Goal: Information Seeking & Learning: Learn about a topic

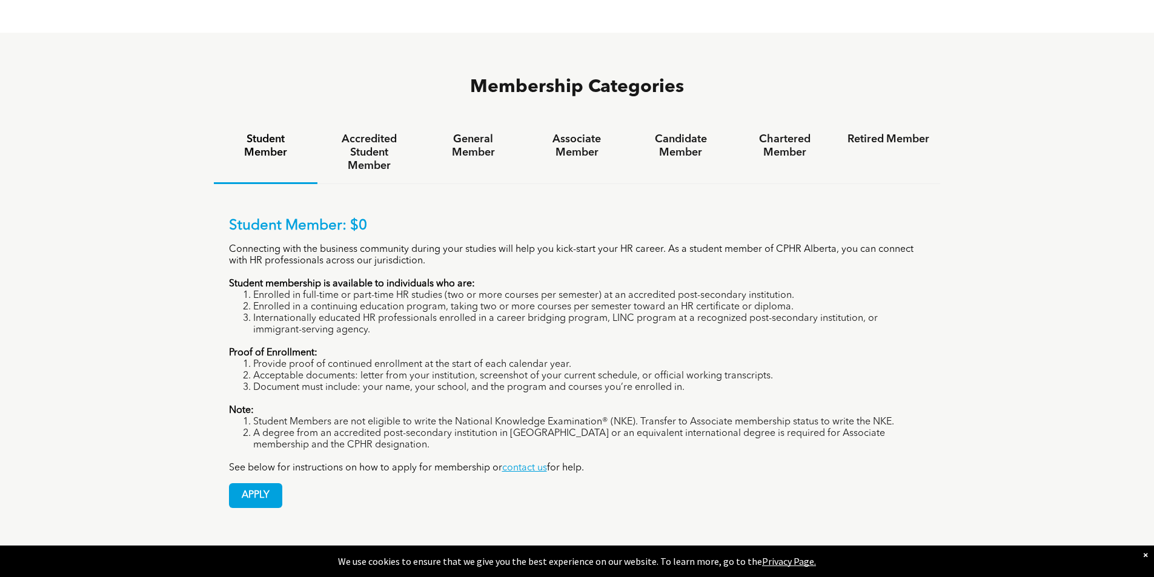
scroll to position [848, 0]
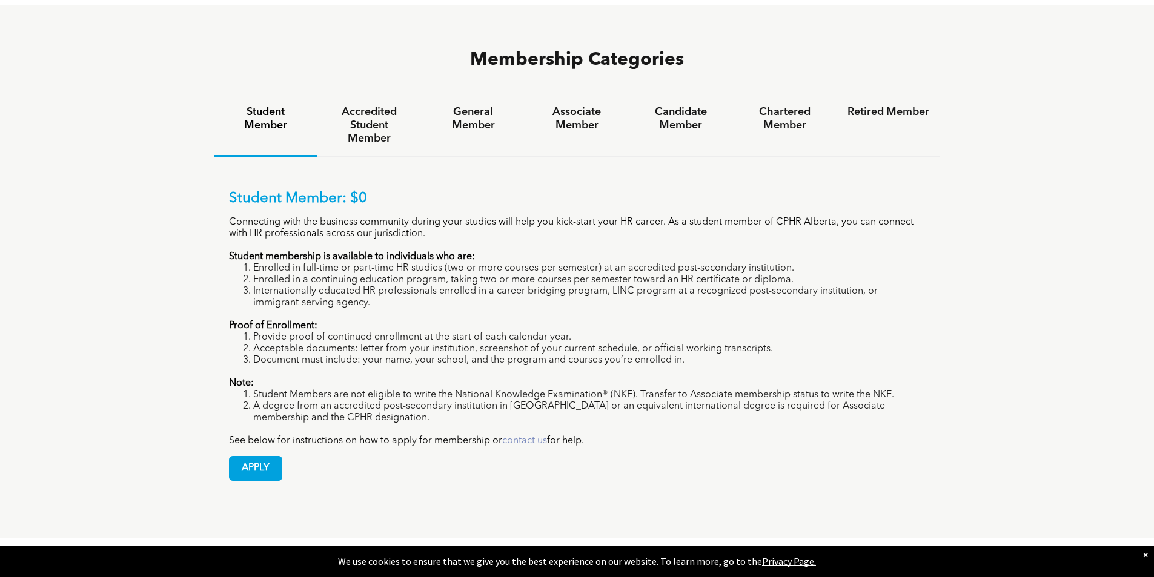
click at [523, 436] on link "contact us" at bounding box center [524, 441] width 45 height 10
click at [371, 105] on h4 "Accredited Student Member" at bounding box center [369, 125] width 82 height 40
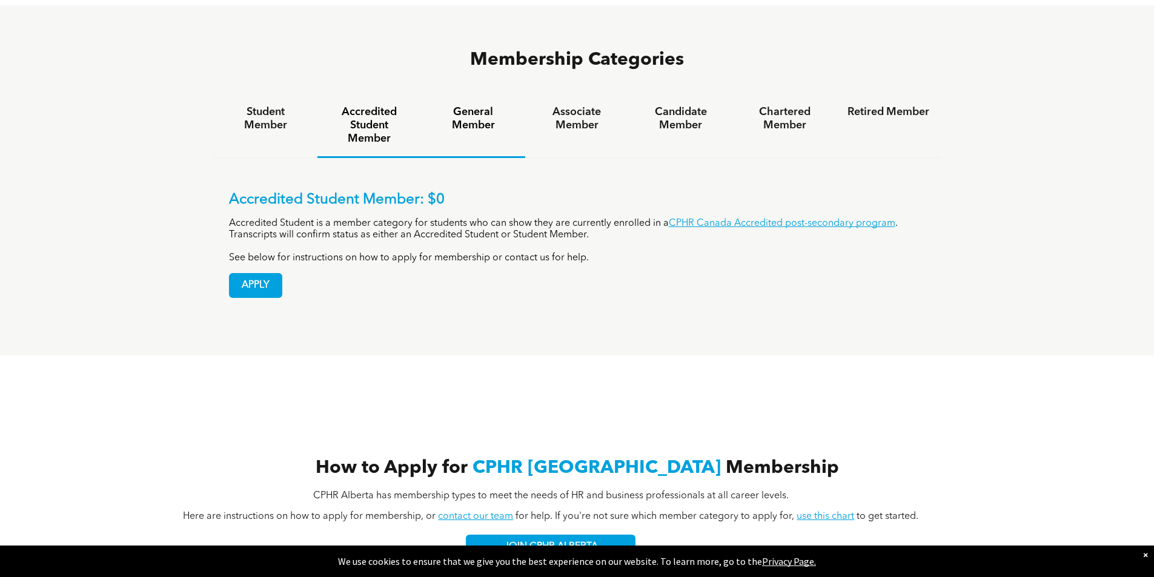
click at [470, 105] on h4 "General Member" at bounding box center [473, 118] width 82 height 27
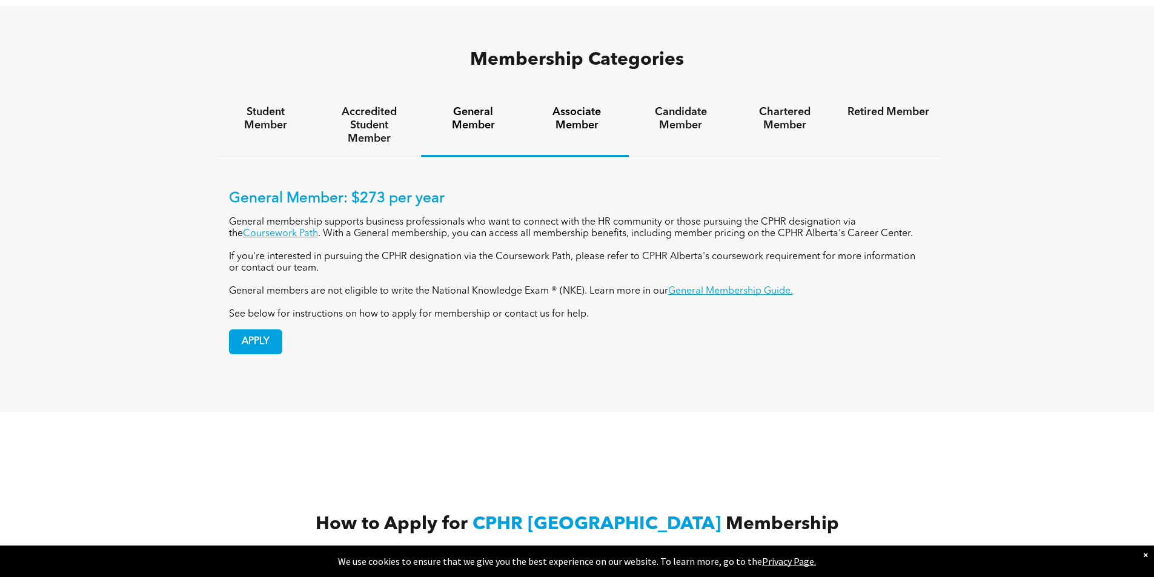
click at [575, 105] on h4 "Associate Member" at bounding box center [577, 118] width 82 height 27
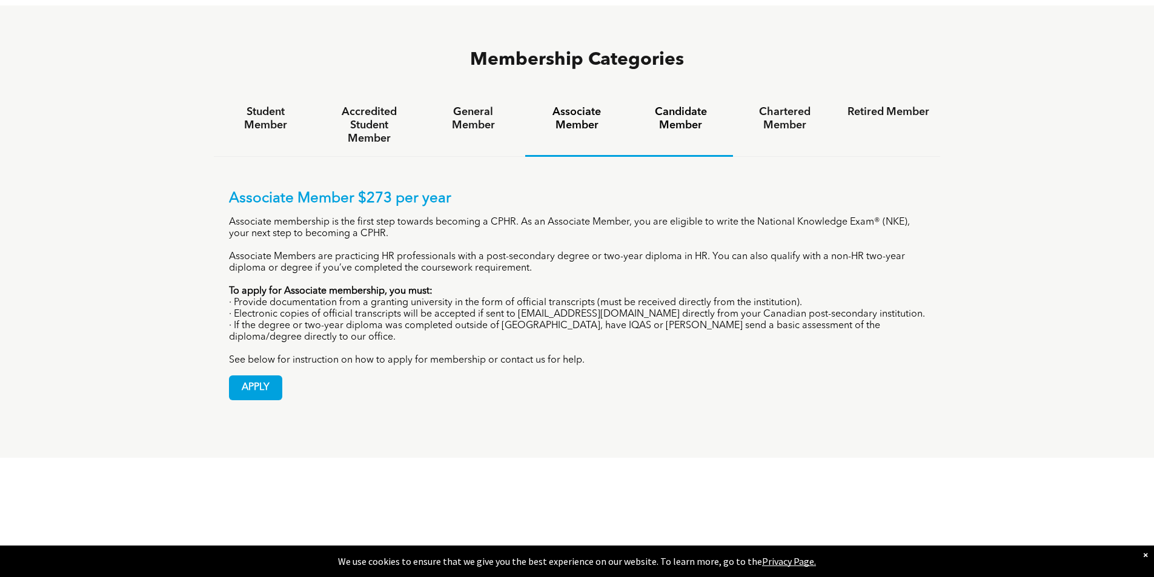
click at [678, 105] on h4 "Candidate Member" at bounding box center [681, 118] width 82 height 27
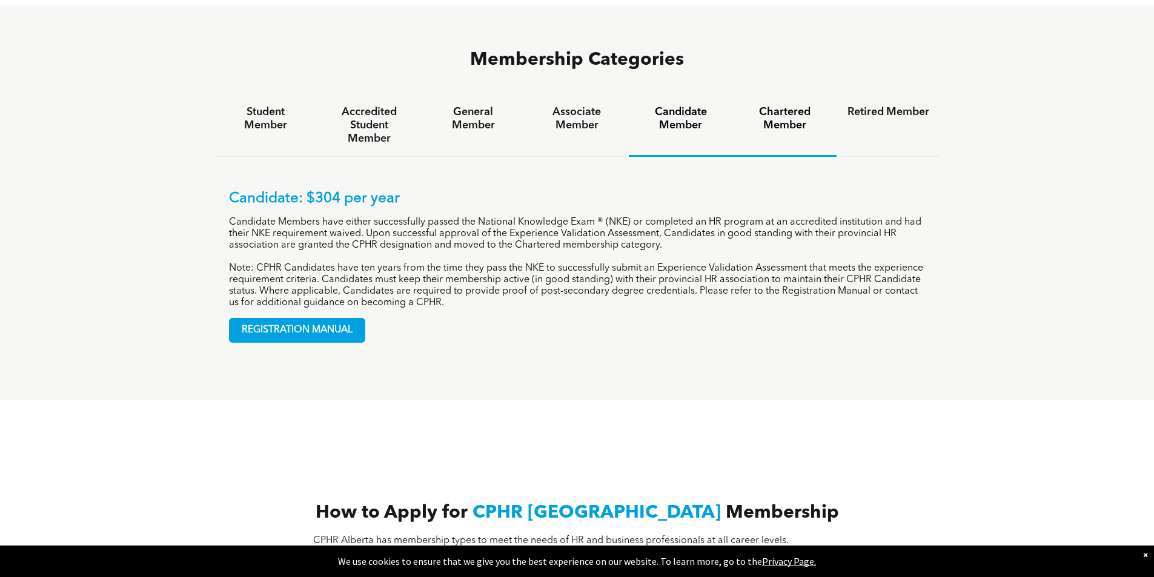
click at [794, 105] on h4 "Chartered Member" at bounding box center [785, 118] width 82 height 27
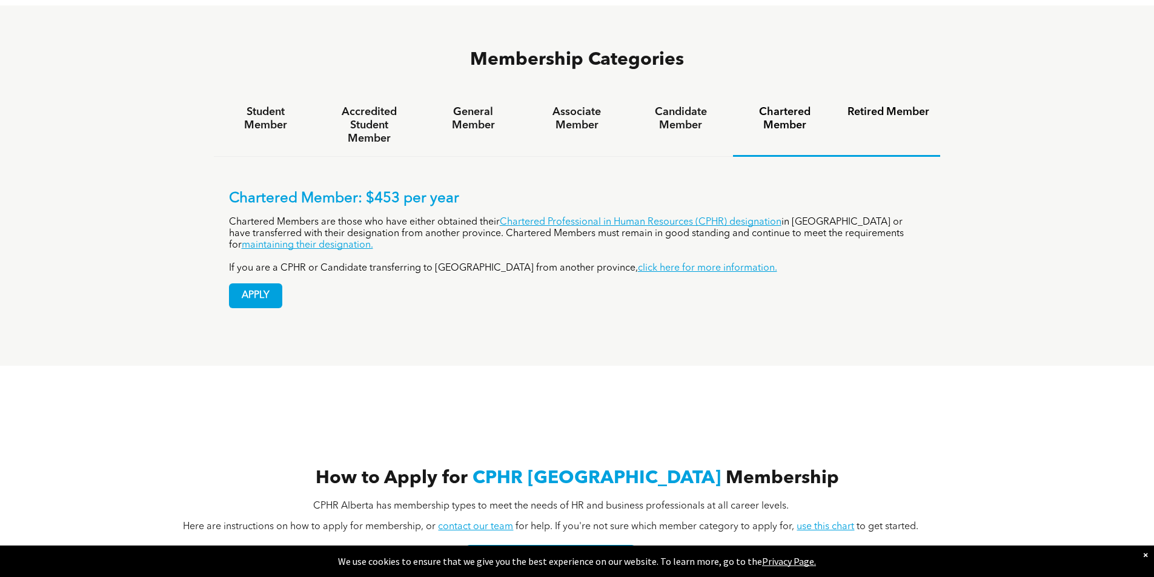
click at [889, 105] on h4 "Retired Member" at bounding box center [888, 111] width 82 height 13
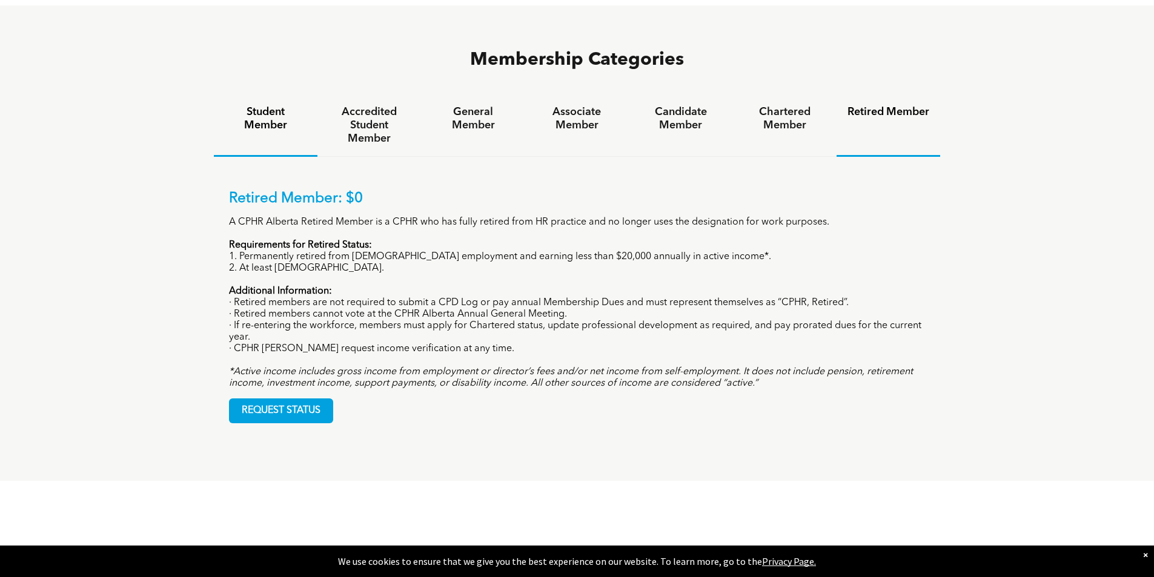
click at [260, 105] on h4 "Student Member" at bounding box center [266, 118] width 82 height 27
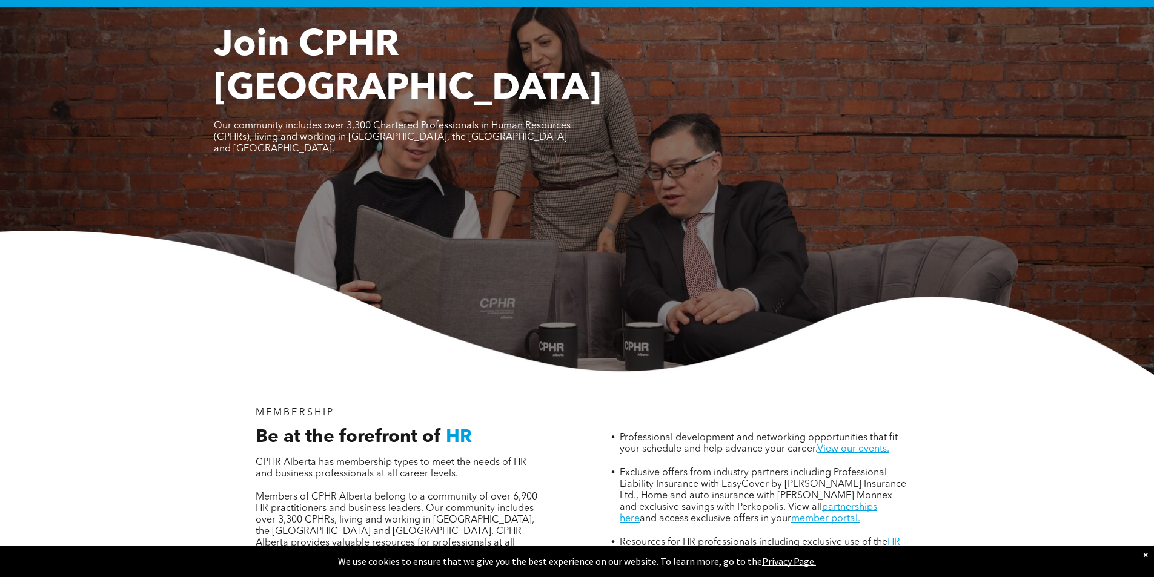
scroll to position [0, 0]
